Goal: Task Accomplishment & Management: Manage account settings

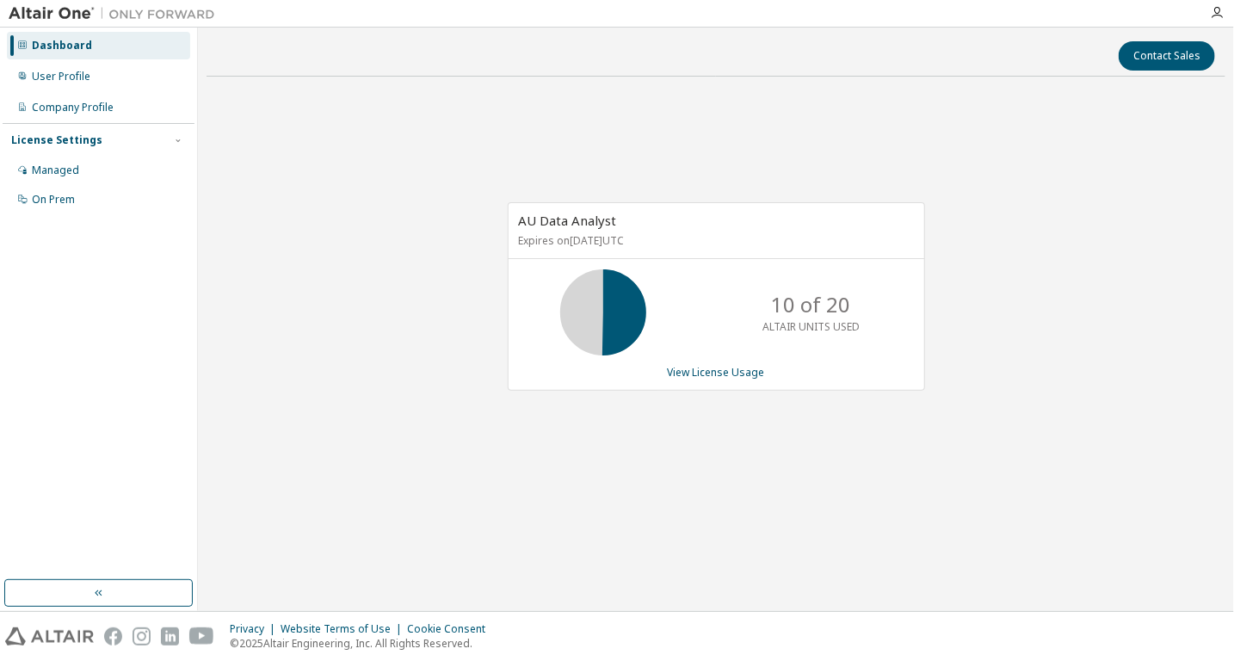
click at [68, 47] on div "Dashboard" at bounding box center [62, 46] width 60 height 14
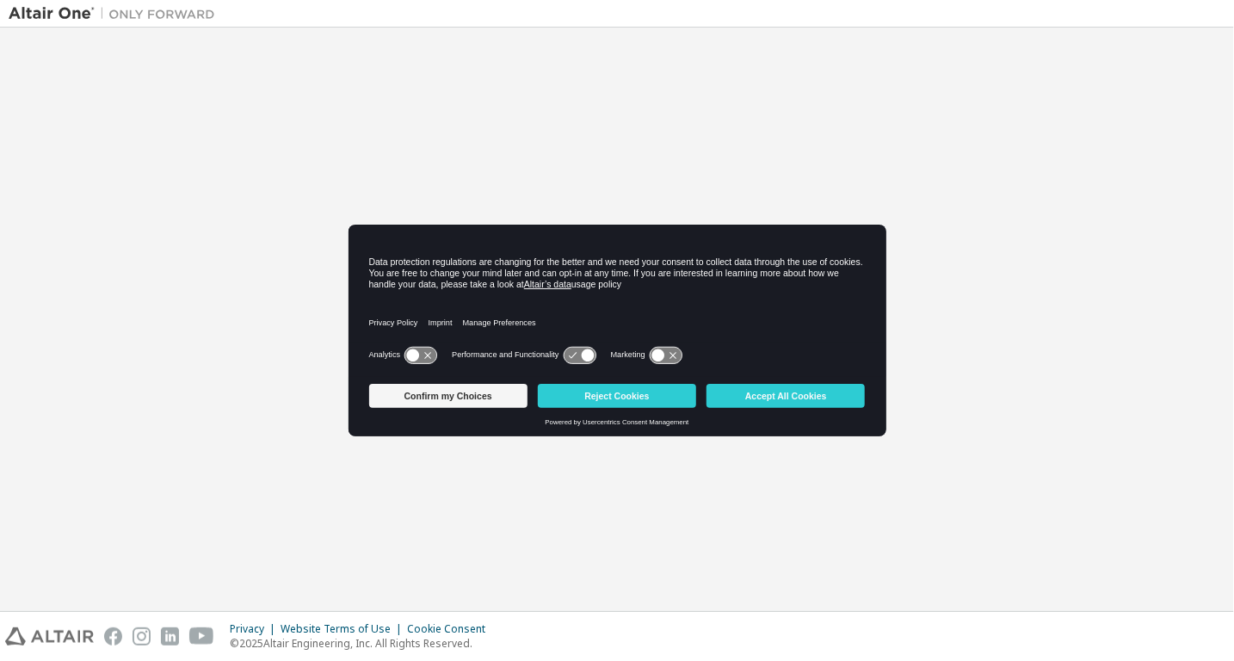
click at [358, 268] on div "Data protection regulations are changing for the better and we need your consen…" at bounding box center [618, 284] width 538 height 118
click at [22, 367] on div "Welcome to the Altair One Admin Portal Need Help? Please make sure that you pro…" at bounding box center [617, 319] width 1217 height 566
click at [578, 405] on button "Reject Cookies" at bounding box center [617, 396] width 158 height 24
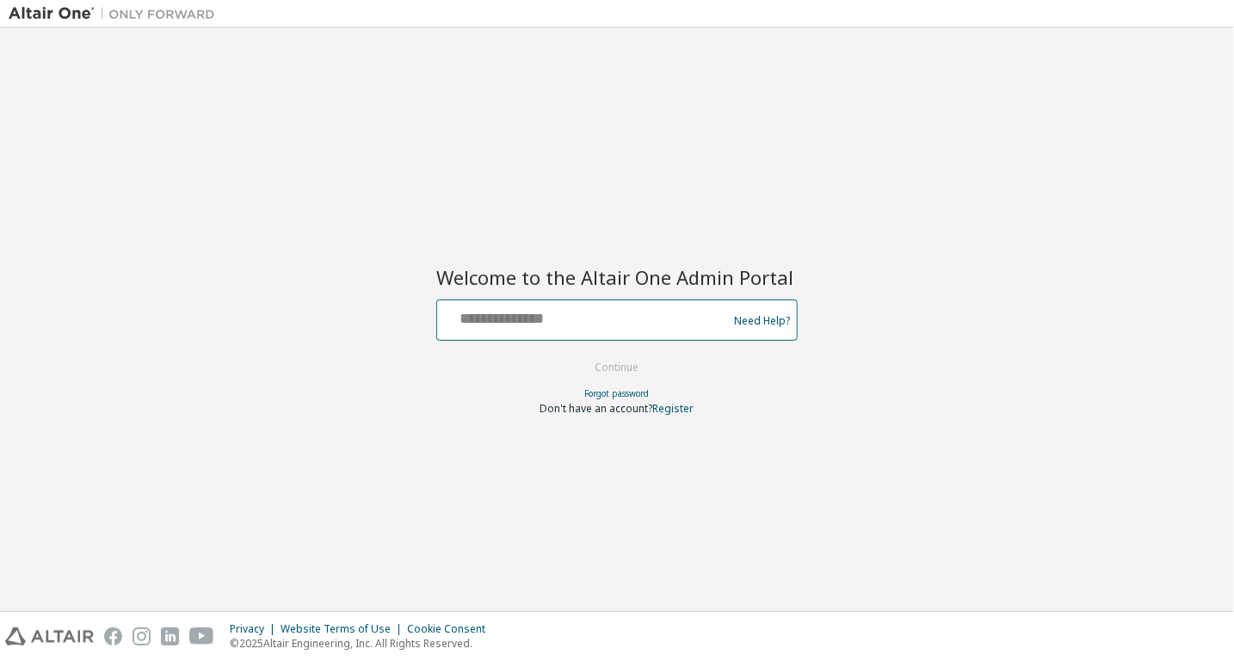
click at [568, 319] on input "text" at bounding box center [584, 316] width 281 height 25
type input "**********"
click at [586, 355] on button "Continue" at bounding box center [617, 368] width 80 height 26
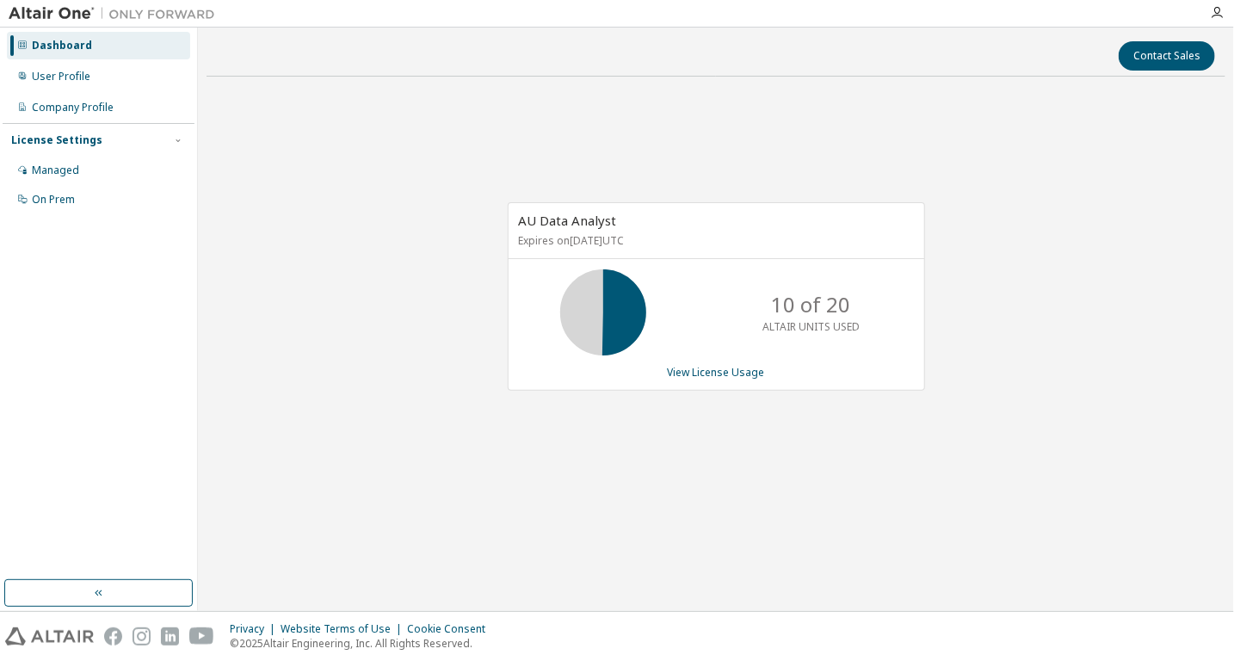
click at [72, 51] on div "Dashboard" at bounding box center [62, 46] width 60 height 14
click at [75, 82] on div "User Profile" at bounding box center [61, 77] width 59 height 14
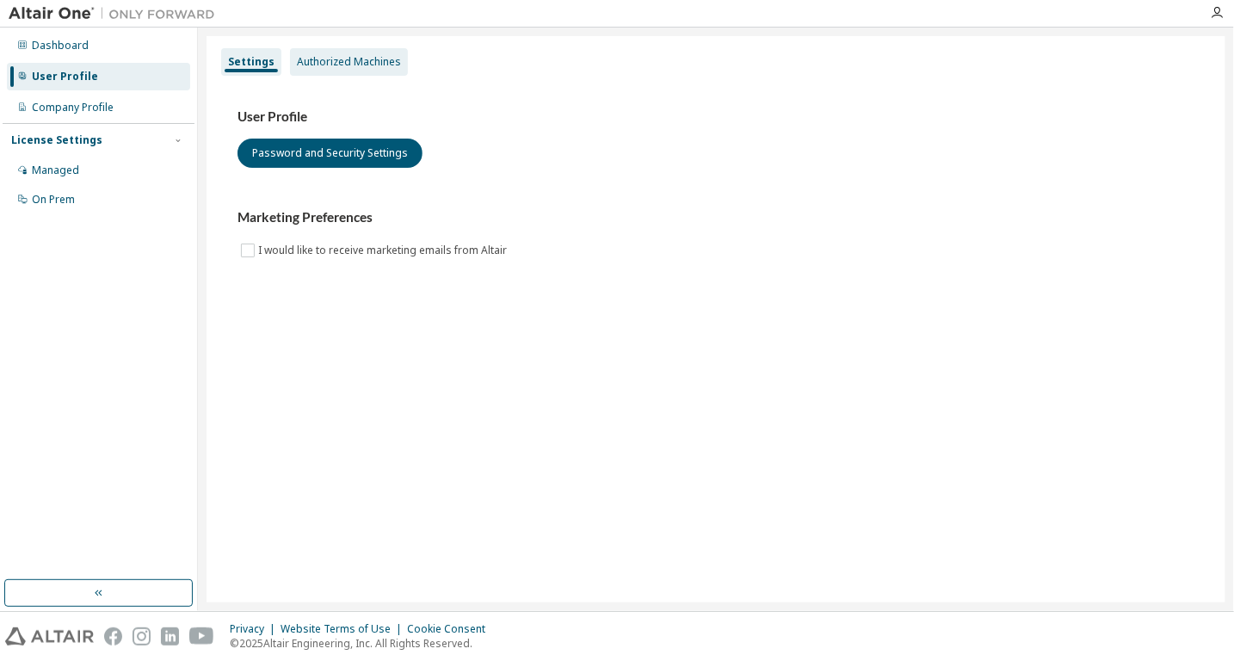
click at [337, 65] on div "Authorized Machines" at bounding box center [349, 62] width 104 height 14
